Goal: Task Accomplishment & Management: Manage account settings

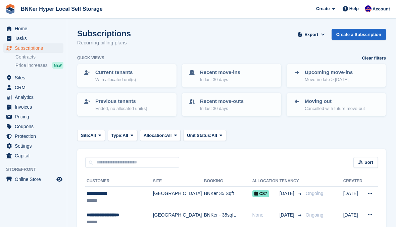
click at [136, 138] on button "Type: All" at bounding box center [123, 135] width 30 height 11
click at [168, 130] on button "Allocation: All" at bounding box center [160, 135] width 41 height 11
click at [208, 133] on span "Unit Status:" at bounding box center [199, 135] width 25 height 7
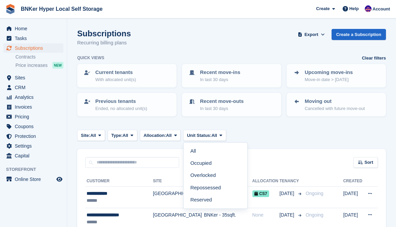
click at [89, 137] on button "Site: All" at bounding box center [91, 135] width 28 height 11
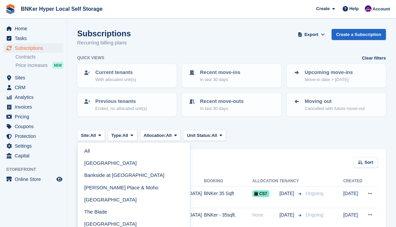
click at [96, 198] on link "[GEOGRAPHIC_DATA]" at bounding box center [133, 199] width 107 height 12
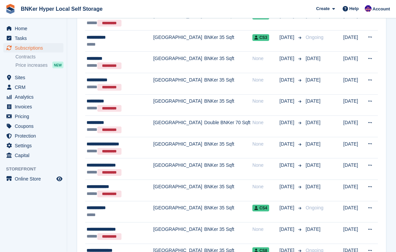
scroll to position [284, 0]
click at [105, 141] on div "**********" at bounding box center [119, 144] width 64 height 7
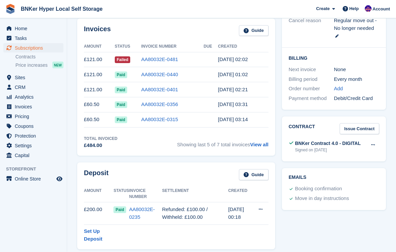
scroll to position [163, 0]
click at [374, 142] on icon at bounding box center [373, 144] width 4 height 4
click at [337, 153] on p "View" at bounding box center [347, 157] width 58 height 9
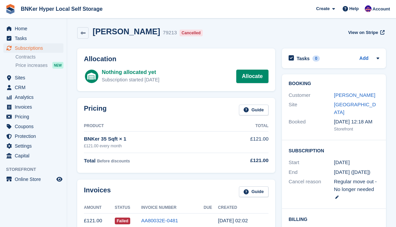
scroll to position [0, 0]
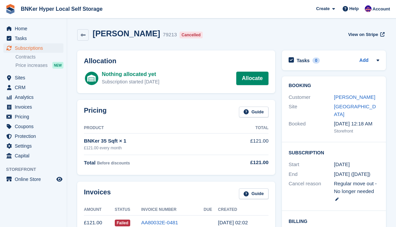
click at [19, 78] on span "Sites" at bounding box center [35, 77] width 40 height 9
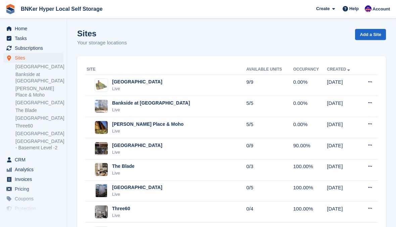
click at [140, 149] on div "Live" at bounding box center [137, 152] width 50 height 7
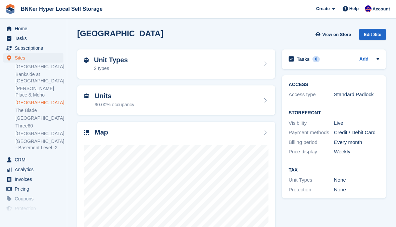
click at [223, 105] on div "Units 90.00% occupancy" at bounding box center [176, 100] width 185 height 16
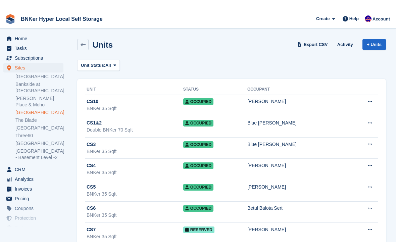
scroll to position [40, 0]
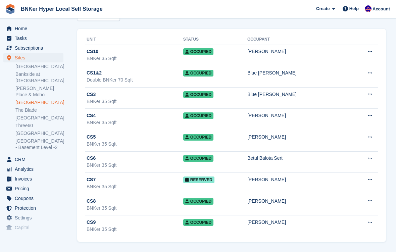
click at [154, 182] on div "CS7" at bounding box center [135, 179] width 97 height 7
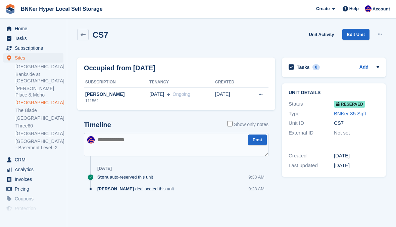
click at [324, 35] on link "Unit Activity" at bounding box center [321, 34] width 31 height 11
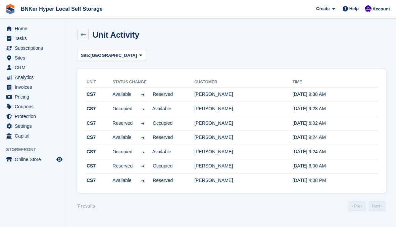
click at [88, 34] on link at bounding box center [82, 34] width 11 height 11
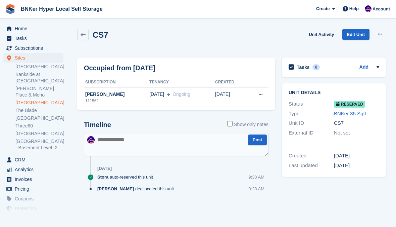
click at [87, 36] on link at bounding box center [82, 34] width 11 height 11
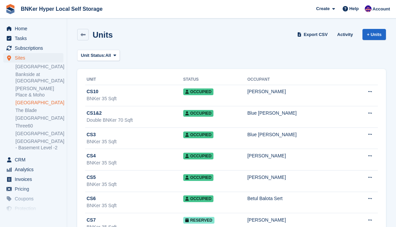
click at [21, 48] on span "Subscriptions" at bounding box center [35, 47] width 40 height 9
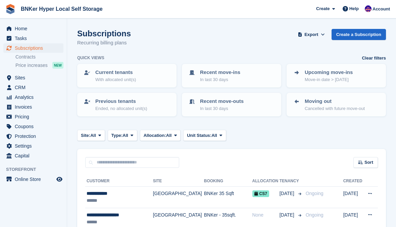
click at [148, 139] on button "Allocation: All" at bounding box center [160, 135] width 41 height 11
click at [144, 163] on input "text" at bounding box center [132, 162] width 94 height 11
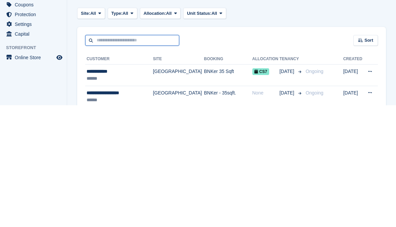
scroll to position [84, 0]
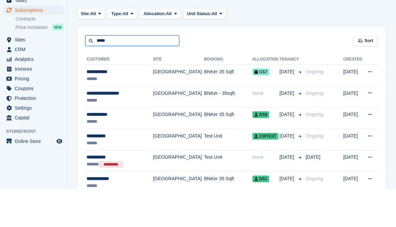
type input "*****"
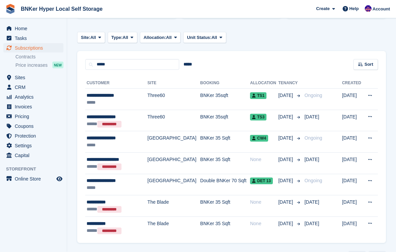
scroll to position [116, 0]
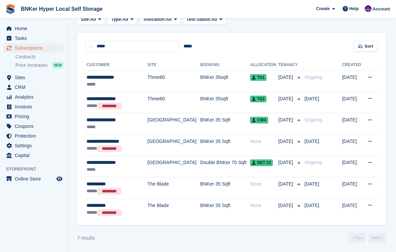
click at [147, 142] on td "[GEOGRAPHIC_DATA]" at bounding box center [173, 144] width 53 height 21
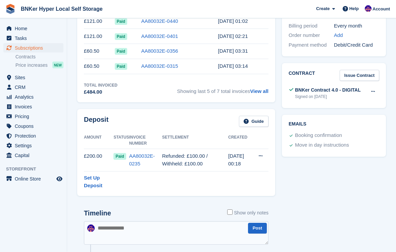
scroll to position [217, 0]
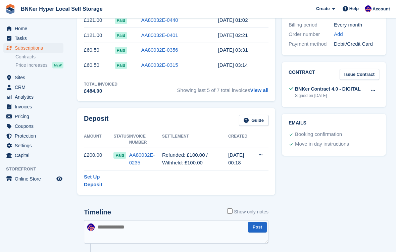
click at [260, 153] on icon at bounding box center [261, 155] width 4 height 4
click at [226, 165] on p "Settle deposit" at bounding box center [234, 168] width 58 height 9
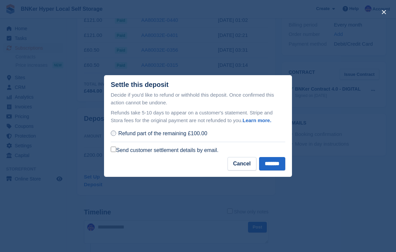
click at [165, 136] on span "Refund part of the remaining £100.00" at bounding box center [162, 134] width 89 height 6
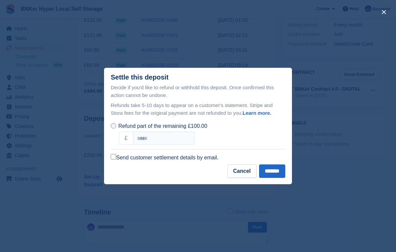
click at [205, 161] on label "Send customer settlement details by email." at bounding box center [165, 157] width 108 height 7
click at [272, 174] on input "*******" at bounding box center [272, 170] width 26 height 13
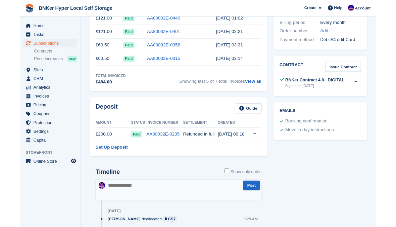
scroll to position [243, 0]
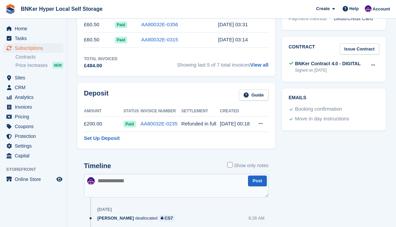
click at [25, 49] on span "Subscriptions" at bounding box center [35, 47] width 40 height 9
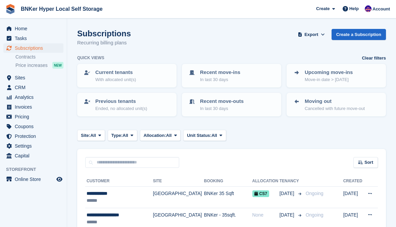
click at [17, 77] on span "Sites" at bounding box center [35, 77] width 40 height 9
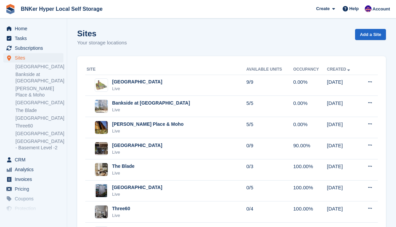
click at [148, 149] on div "Crown Street Live" at bounding box center [167, 149] width 160 height 14
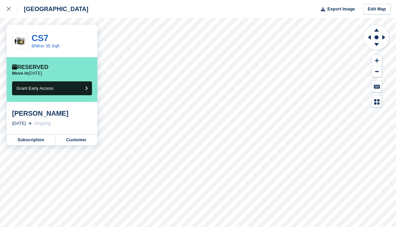
click at [27, 141] on link "Subscription" at bounding box center [31, 139] width 49 height 11
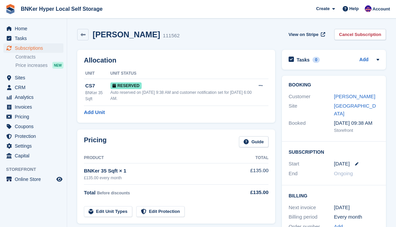
click at [355, 162] on icon at bounding box center [356, 163] width 3 height 3
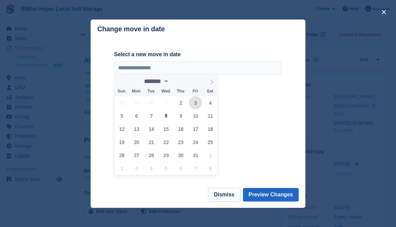
click at [195, 105] on span "3" at bounding box center [195, 102] width 13 height 13
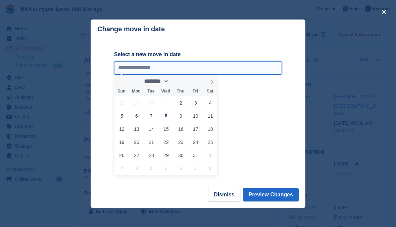
type input "**********"
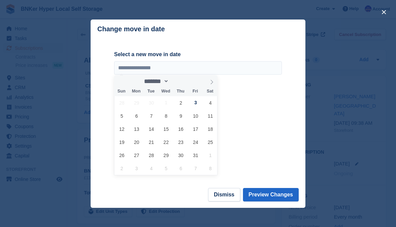
click at [276, 200] on button "Preview Changes" at bounding box center [271, 194] width 56 height 13
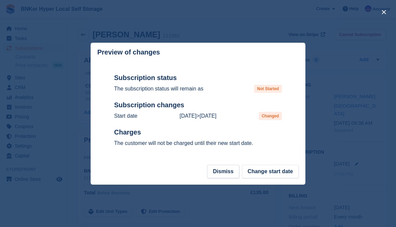
click at [269, 173] on button "Change start date" at bounding box center [270, 170] width 57 height 13
